Goal: Task Accomplishment & Management: Manage account settings

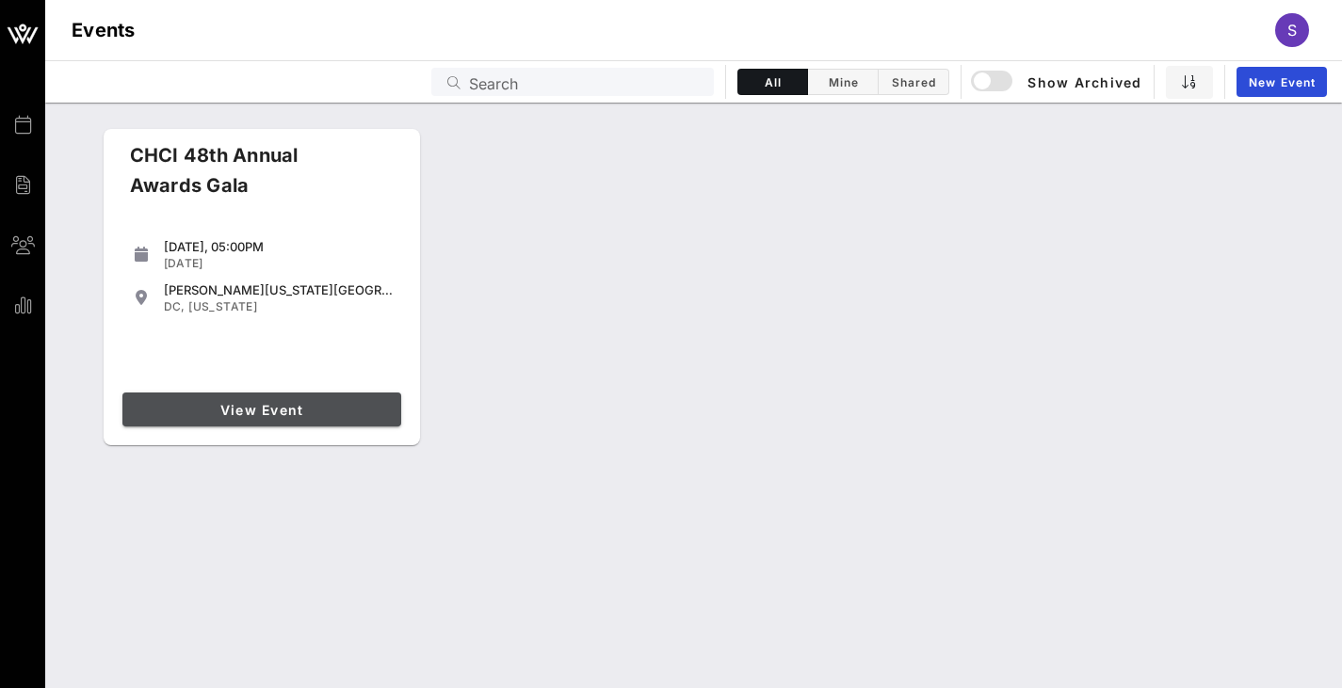
click at [230, 422] on link "View Event" at bounding box center [261, 410] width 279 height 34
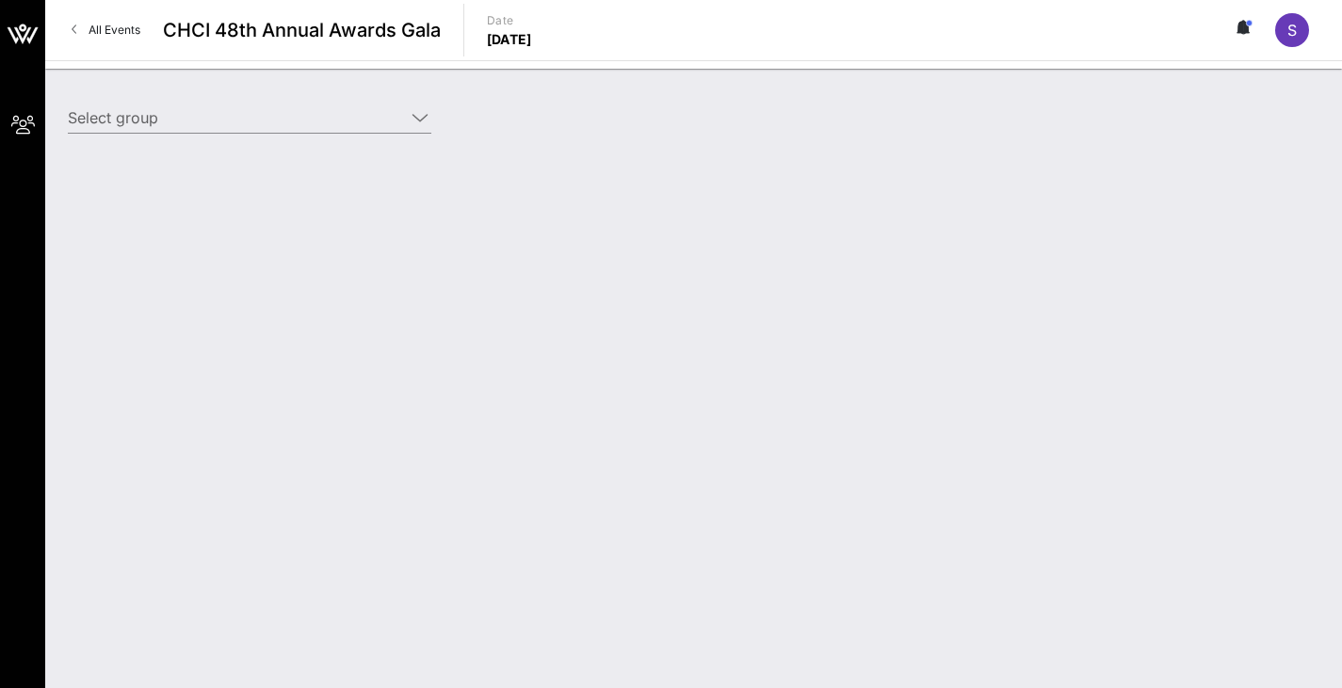
type input "Diageo (Diageo) [[PERSON_NAME], [PERSON_NAME][EMAIL_ADDRESS][PERSON_NAME][DOMAI…"
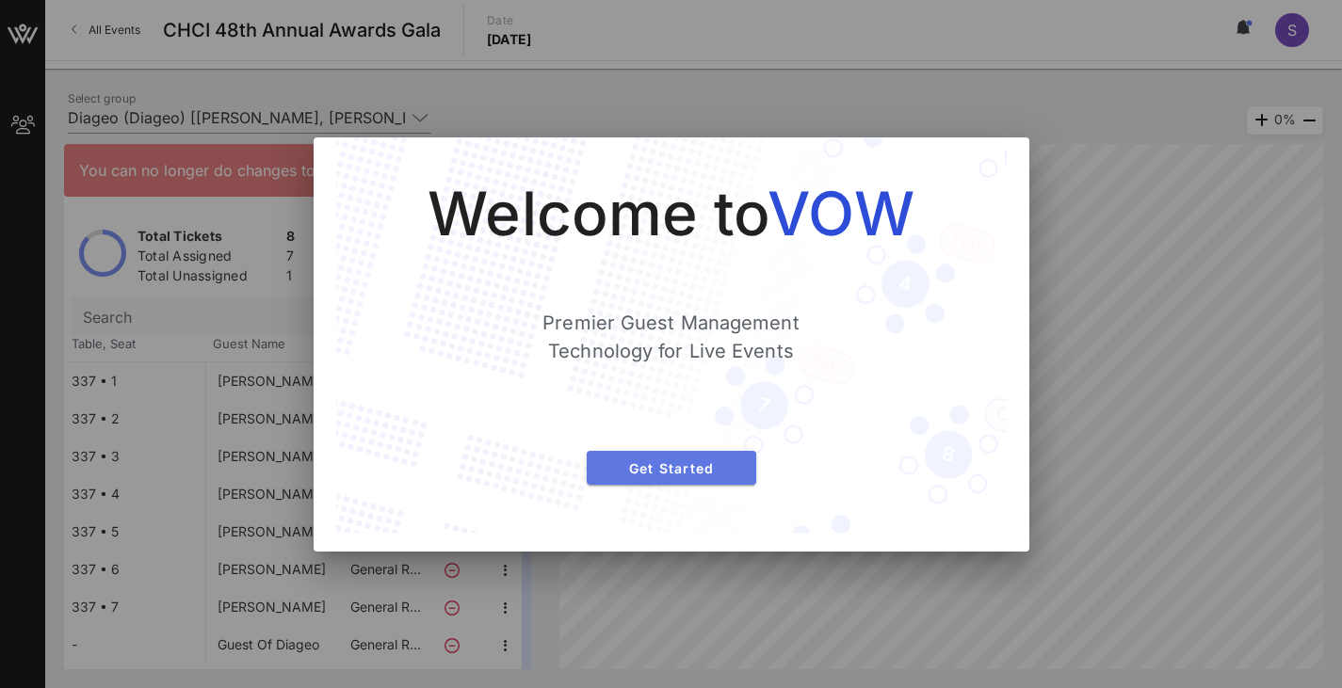
click at [698, 464] on span "Get Started" at bounding box center [671, 468] width 139 height 16
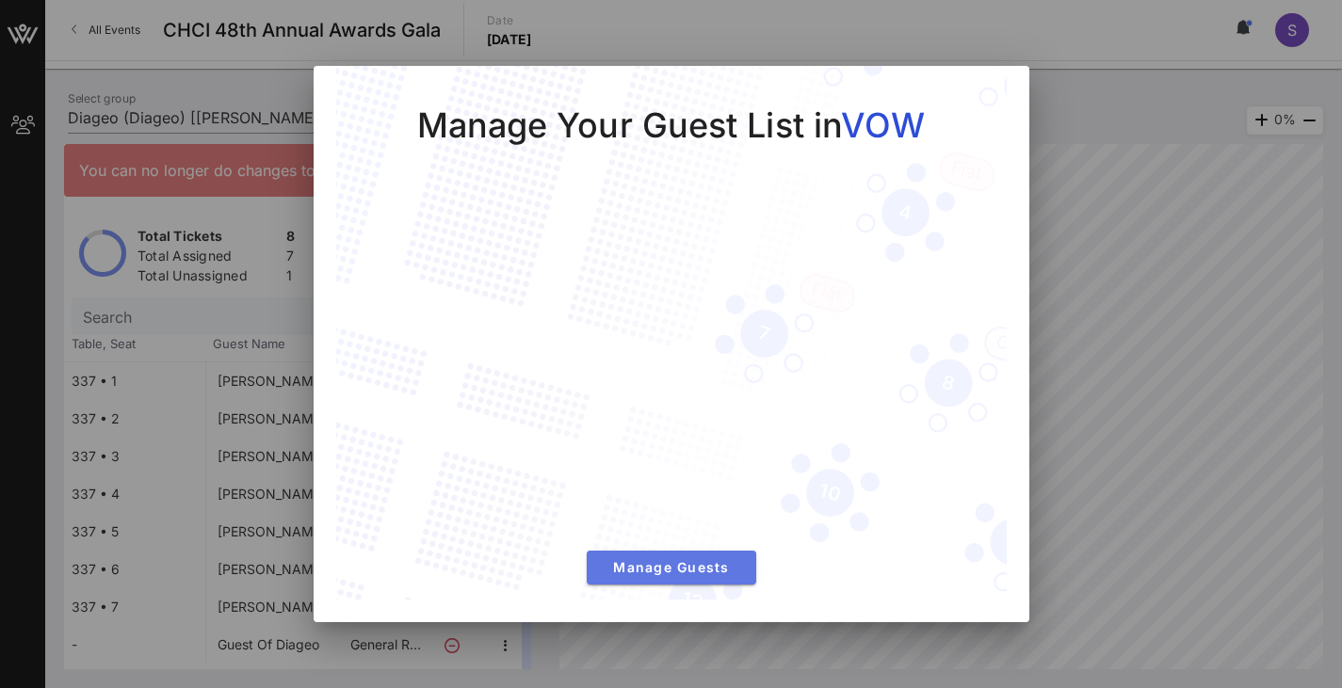
click at [674, 580] on button "Manage Guests" at bounding box center [671, 568] width 169 height 34
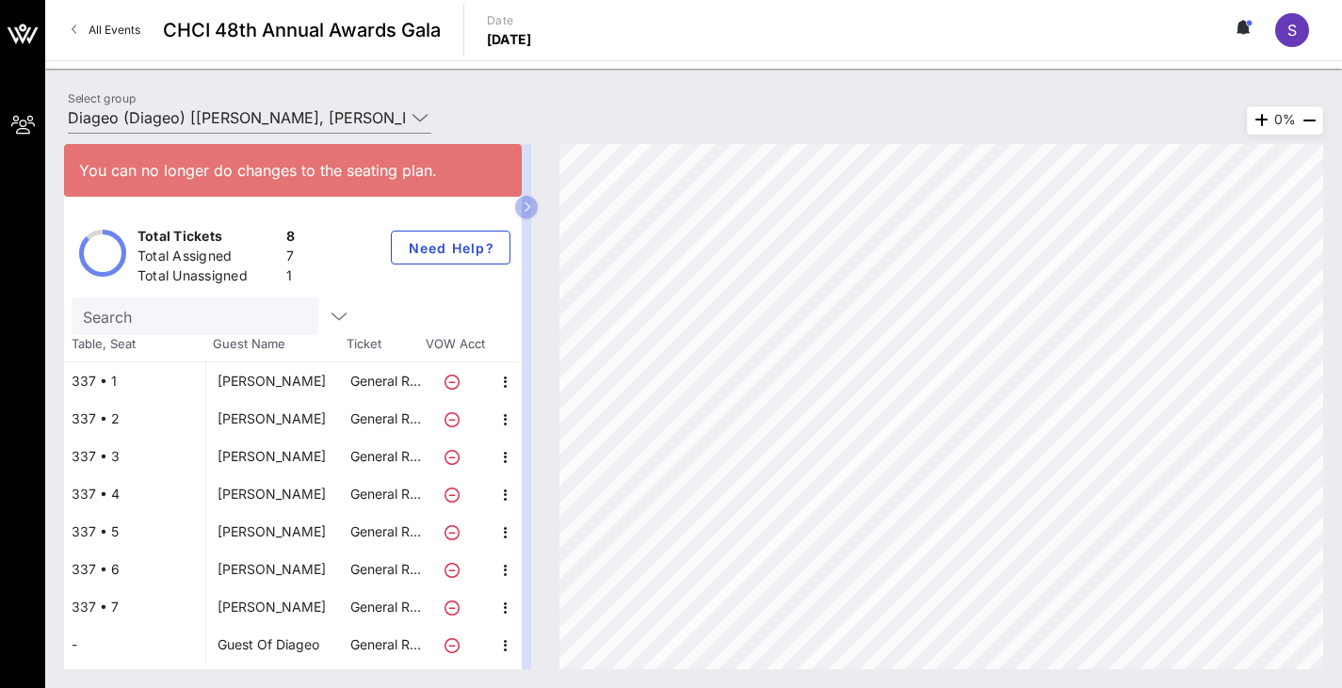
click at [283, 616] on div "[PERSON_NAME]" at bounding box center [271, 607] width 108 height 38
